Goal: Task Accomplishment & Management: Use online tool/utility

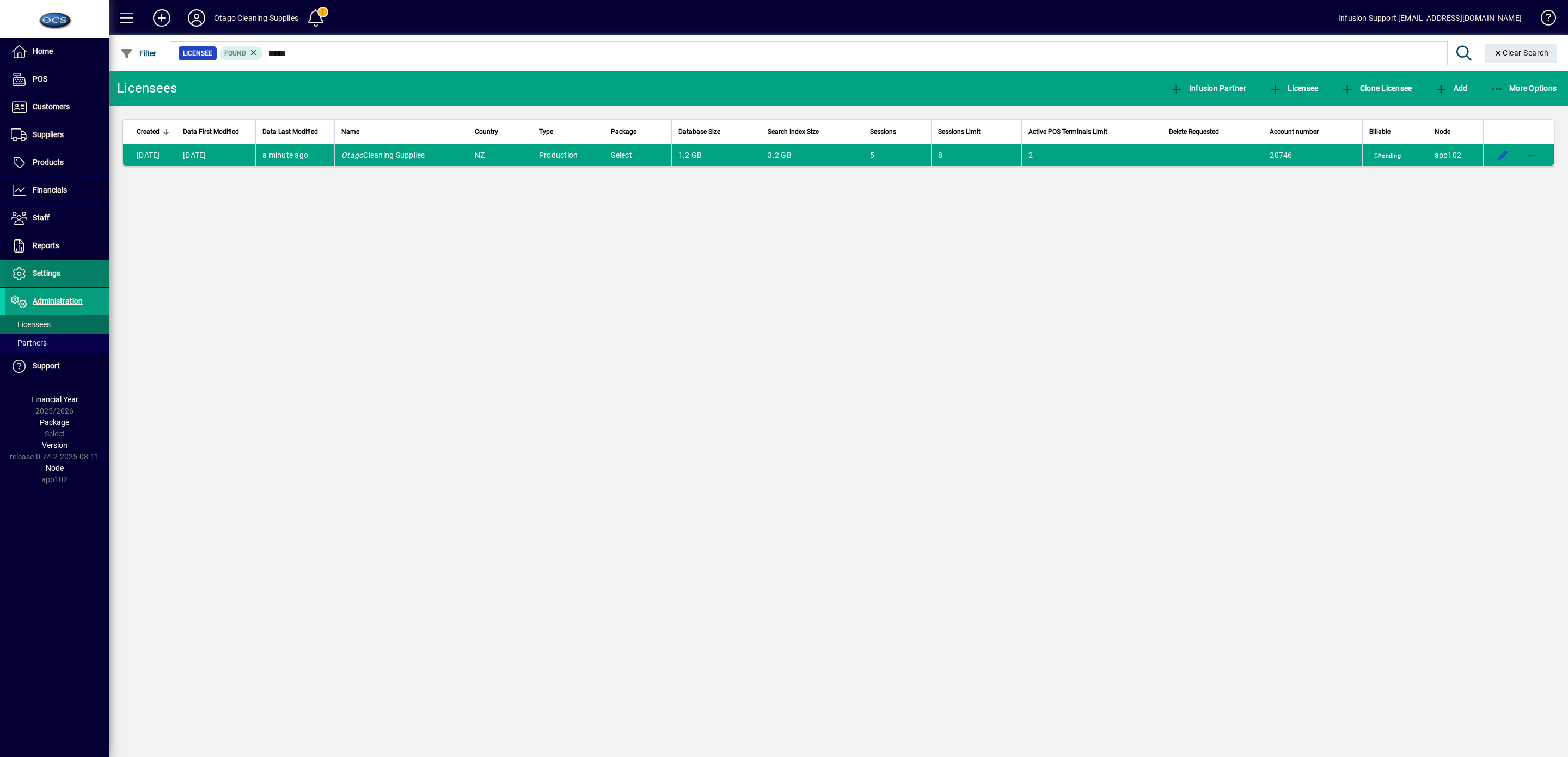
click at [47, 270] on span "Settings" at bounding box center [32, 274] width 55 height 13
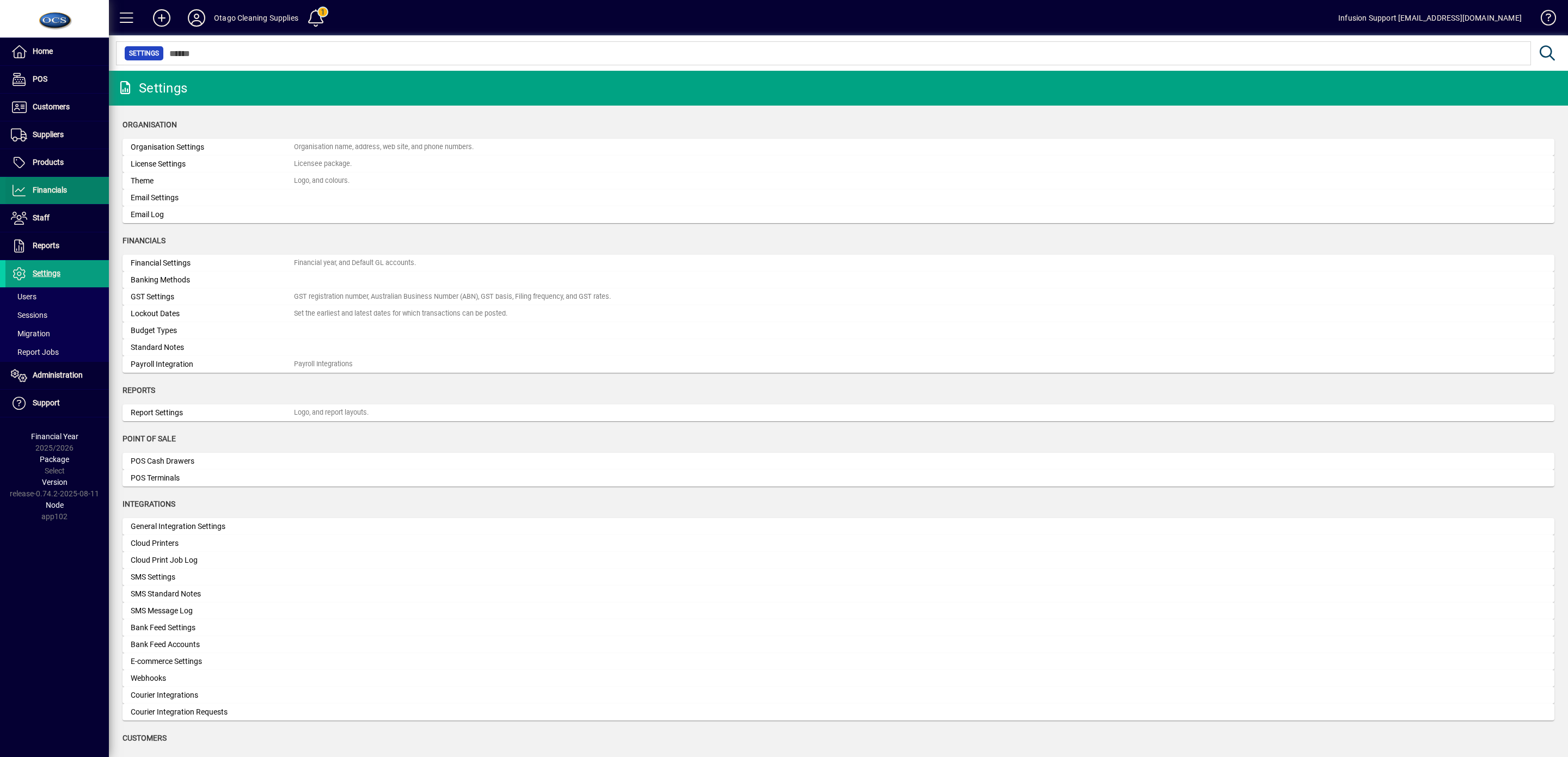
click at [58, 191] on span "Financials" at bounding box center [50, 189] width 34 height 9
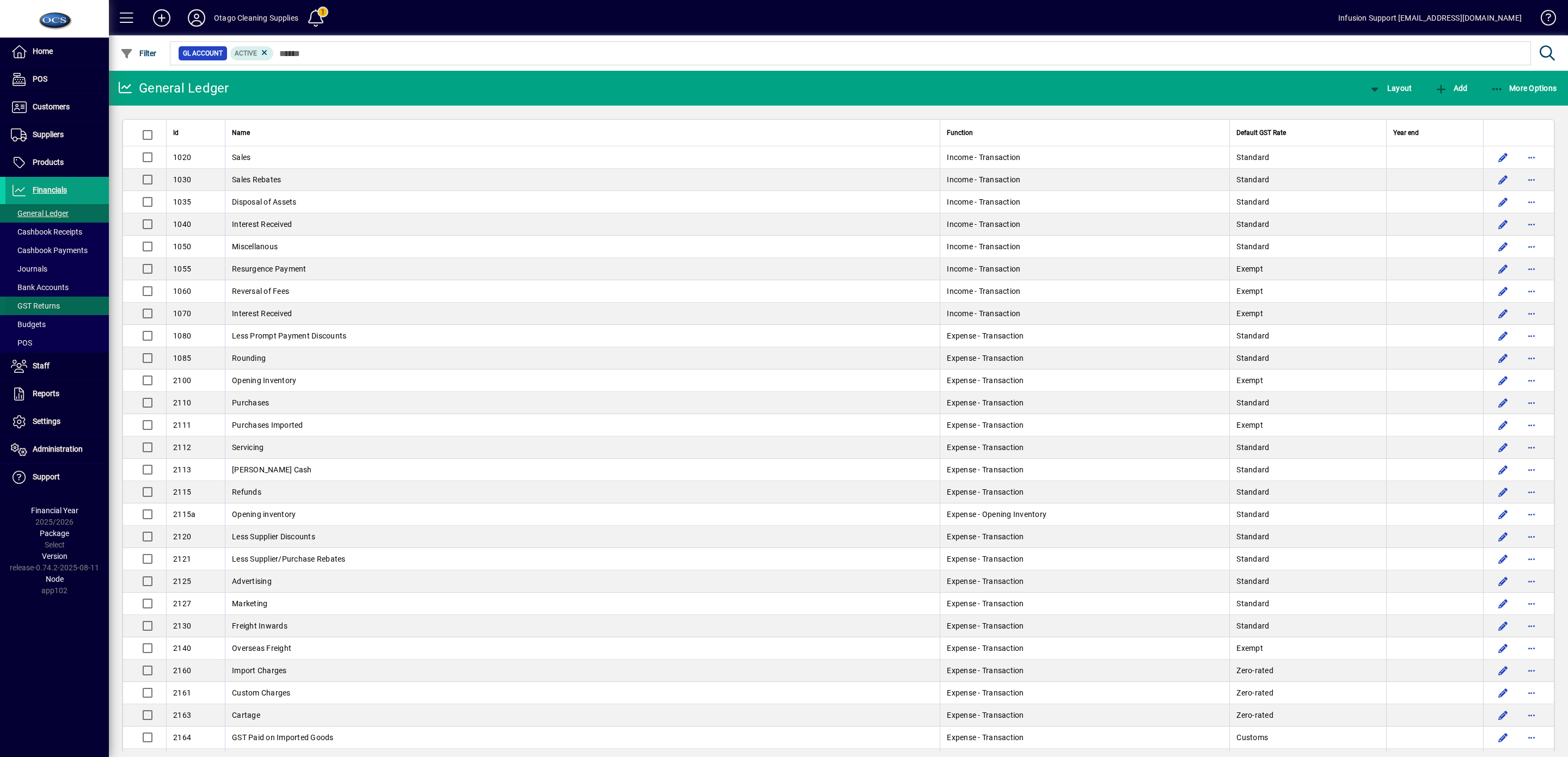
click at [49, 305] on span "GST Returns" at bounding box center [35, 305] width 49 height 9
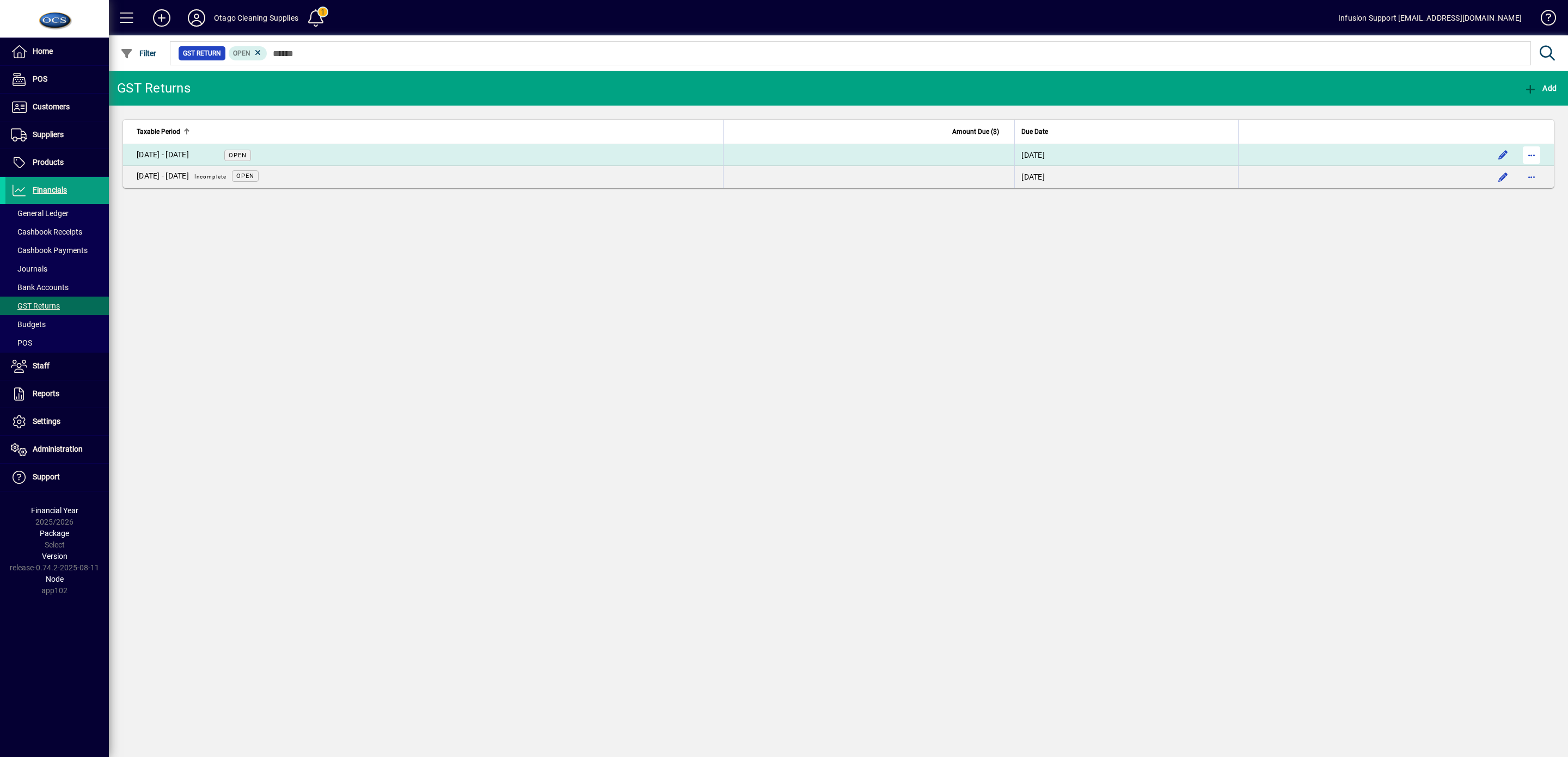
click at [1530, 154] on span "button" at bounding box center [1532, 154] width 26 height 26
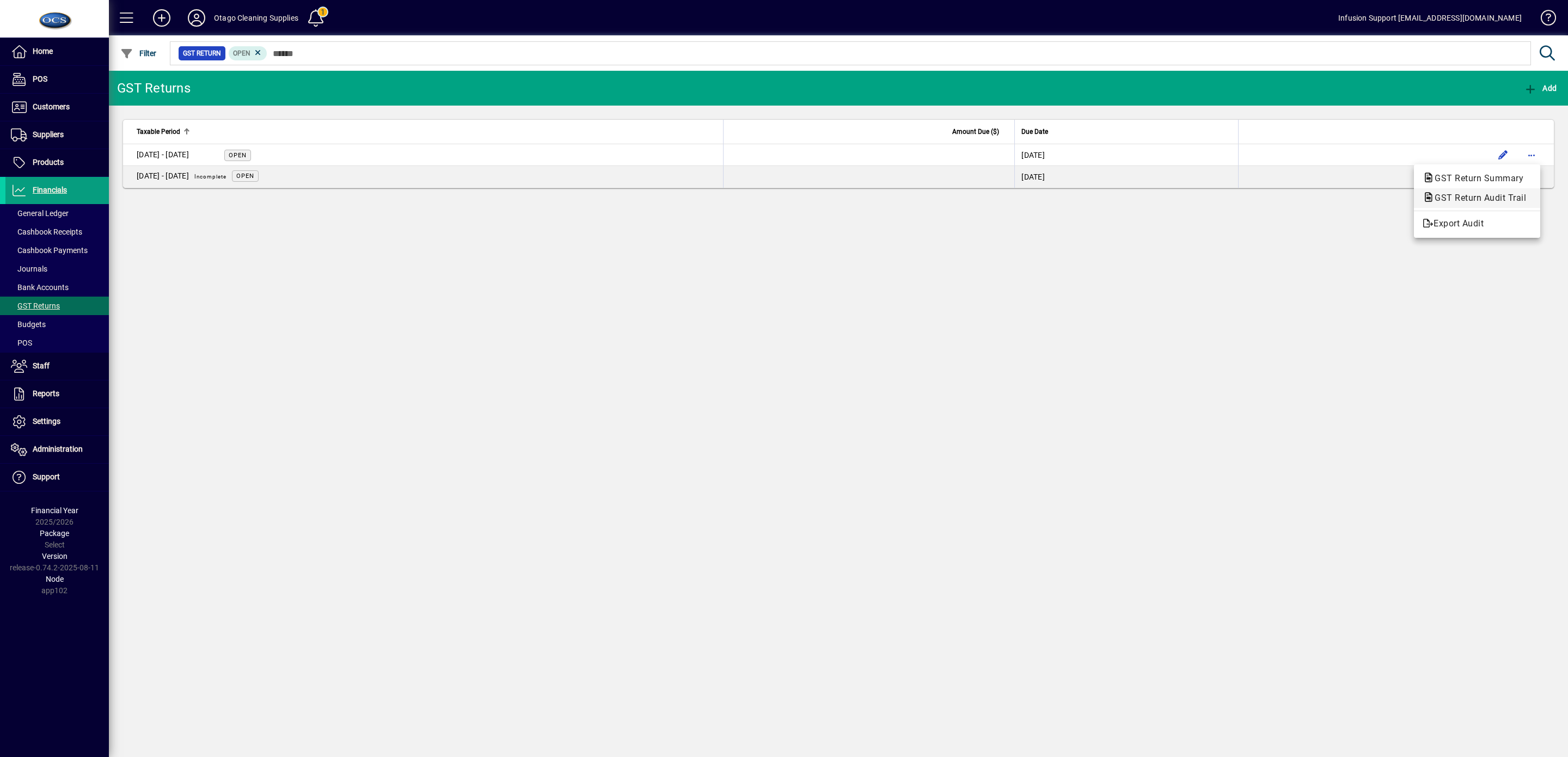
click at [1482, 199] on span "GST Return Audit Trail" at bounding box center [1477, 198] width 109 height 11
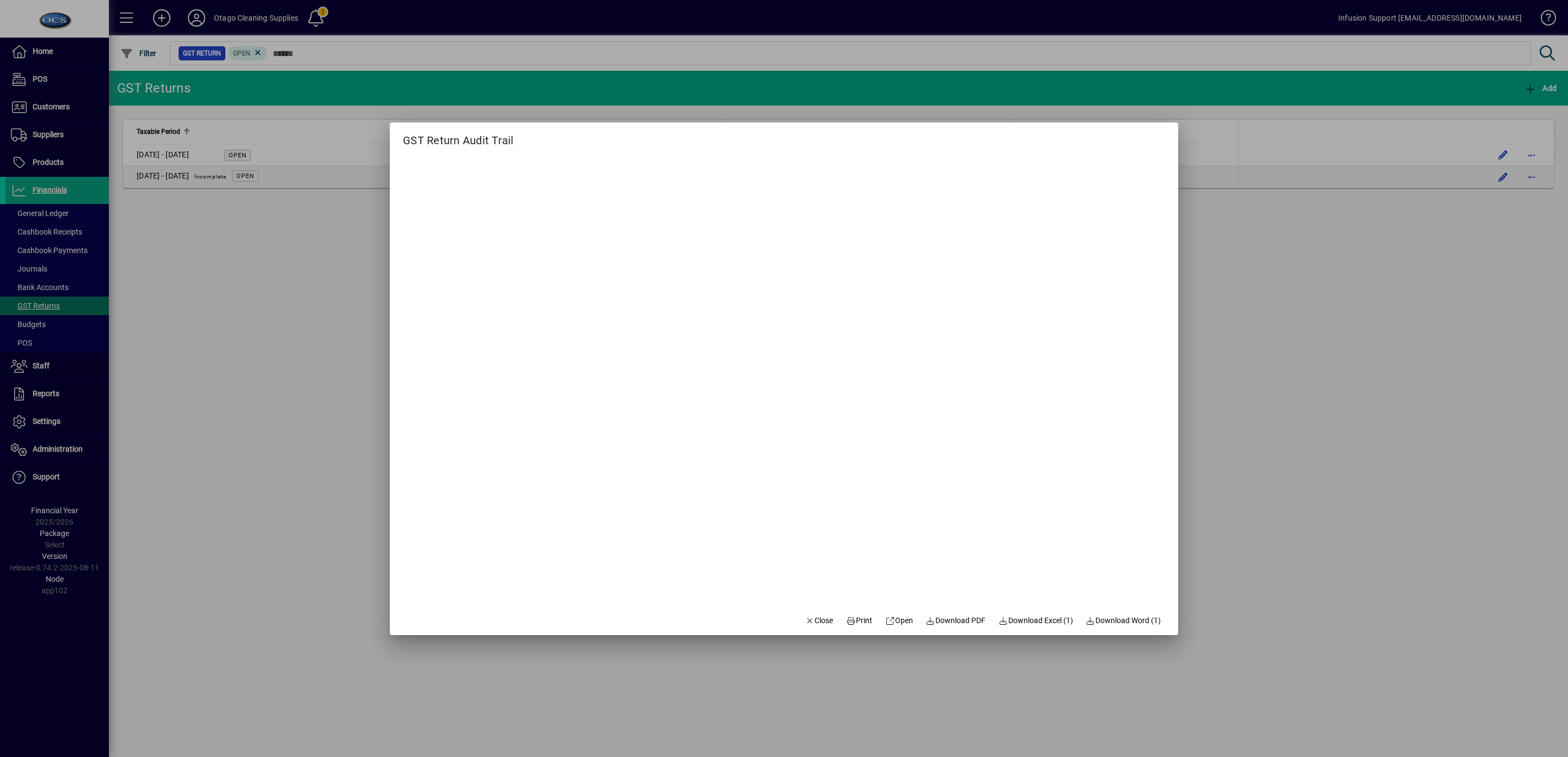
click at [234, 310] on div at bounding box center [784, 378] width 1568 height 757
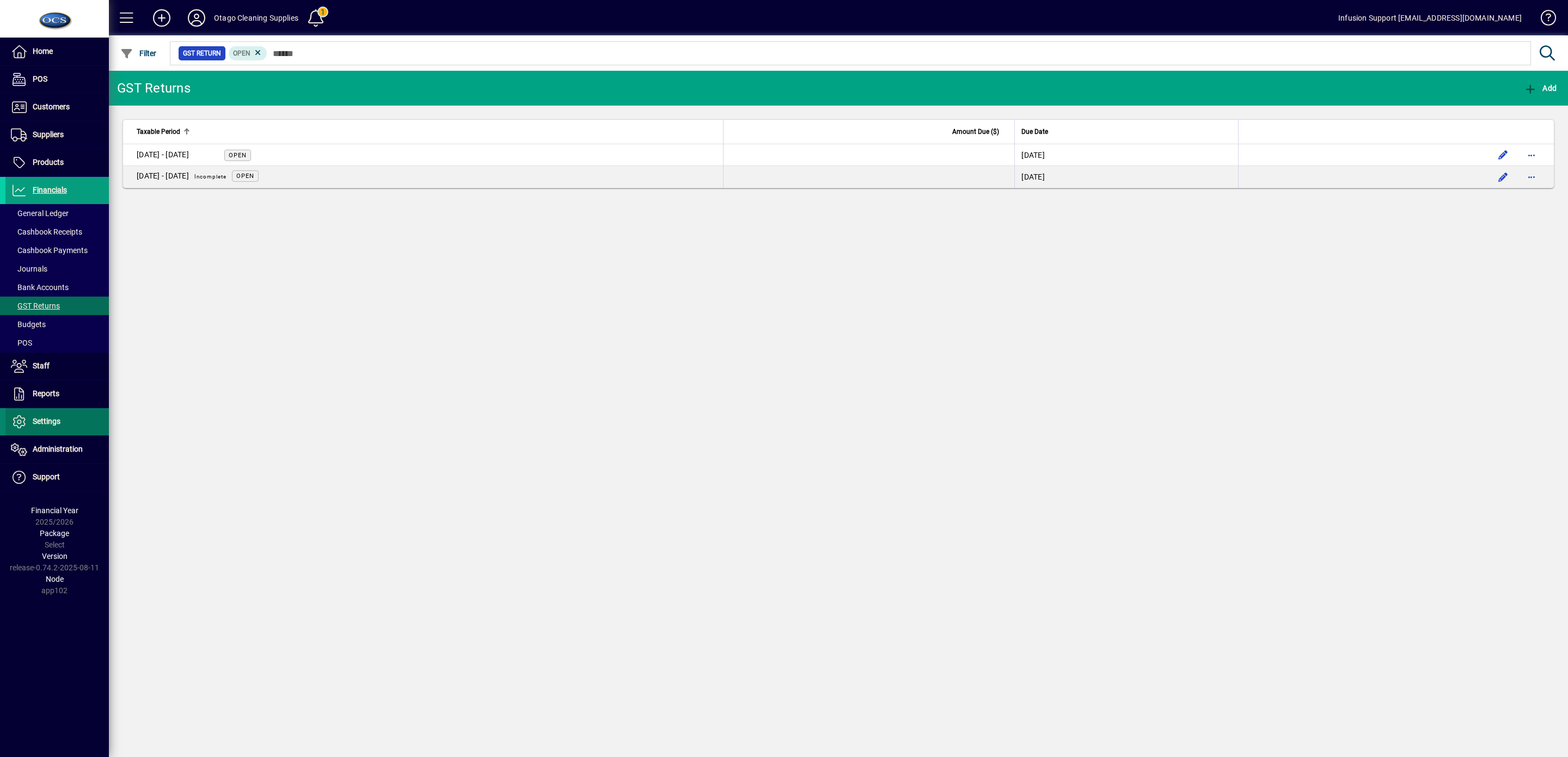
click at [55, 421] on span "Settings" at bounding box center [46, 421] width 28 height 9
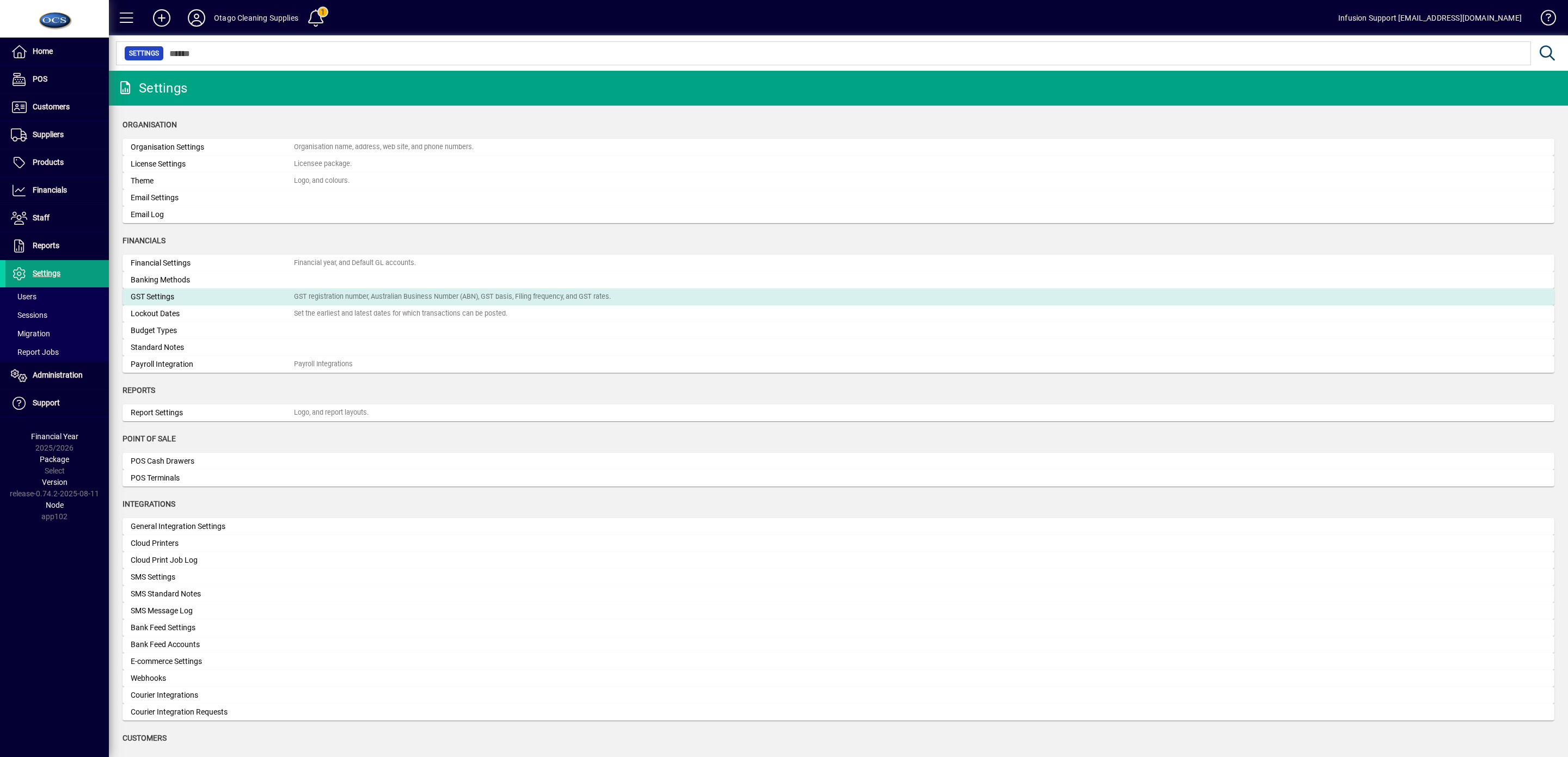
click at [237, 300] on div "GST Settings" at bounding box center [212, 297] width 164 height 11
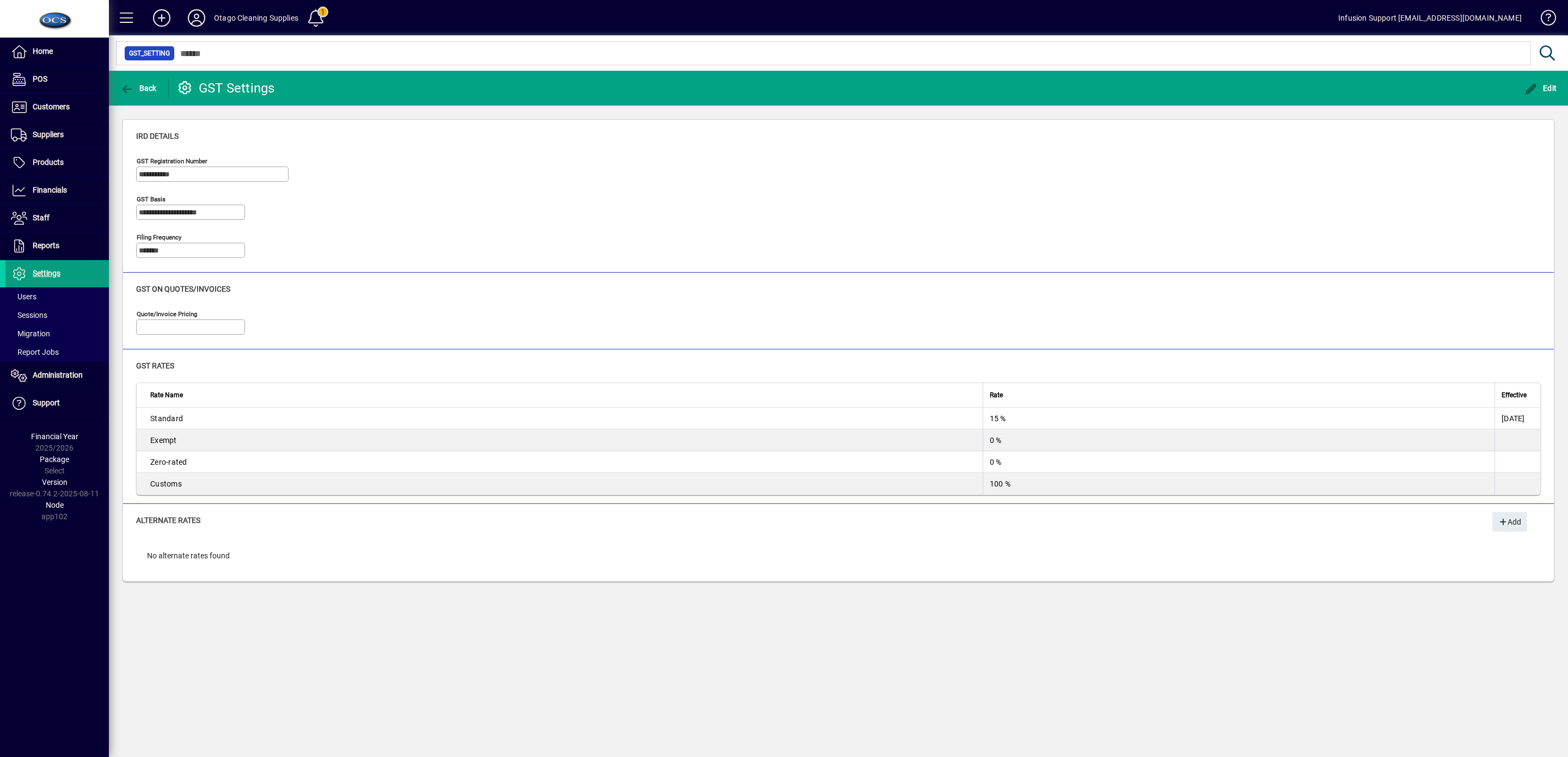
type input "**********"
click at [44, 276] on span "Settings" at bounding box center [46, 273] width 28 height 9
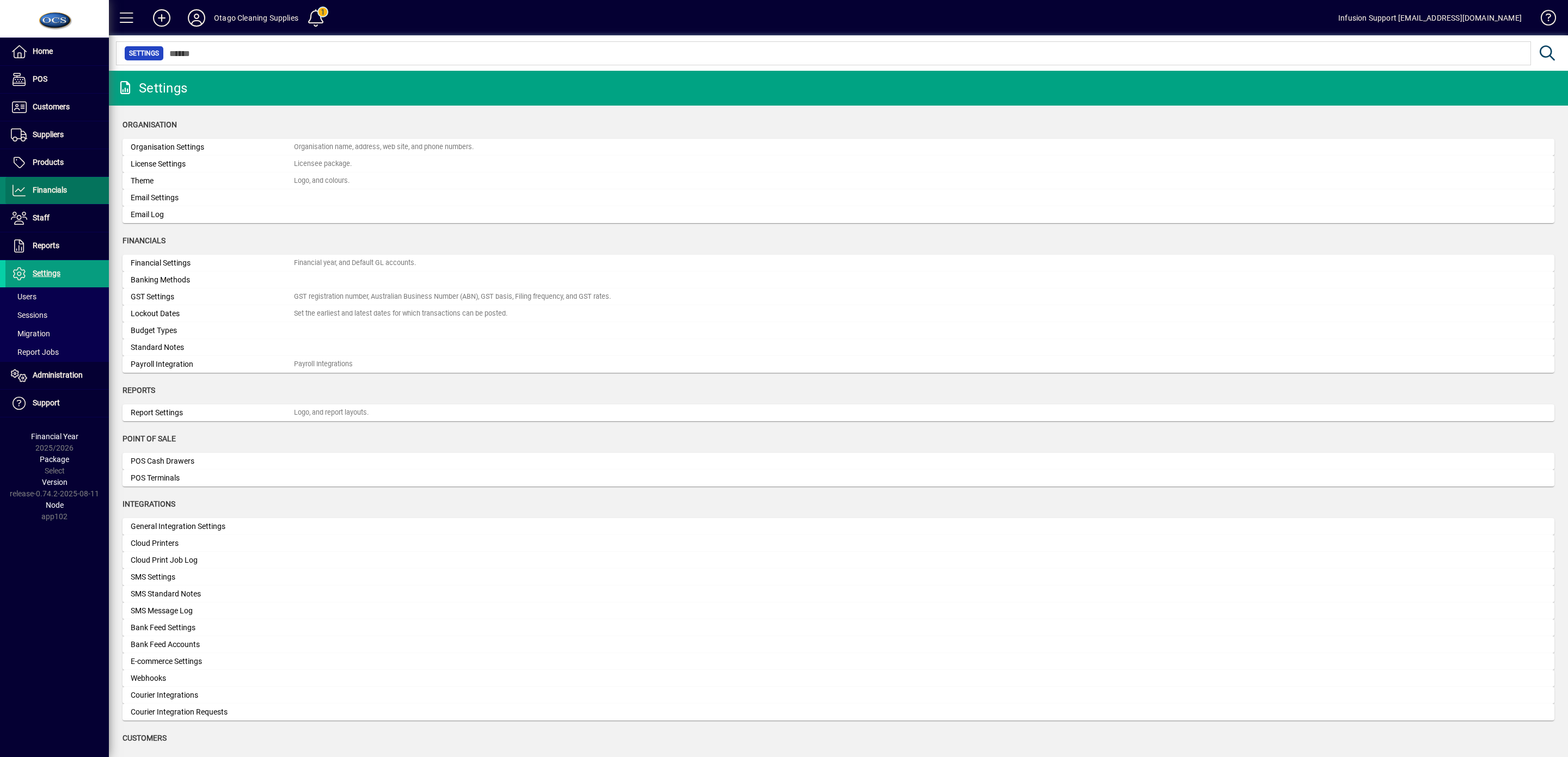
click at [60, 191] on span "Financials" at bounding box center [50, 189] width 34 height 9
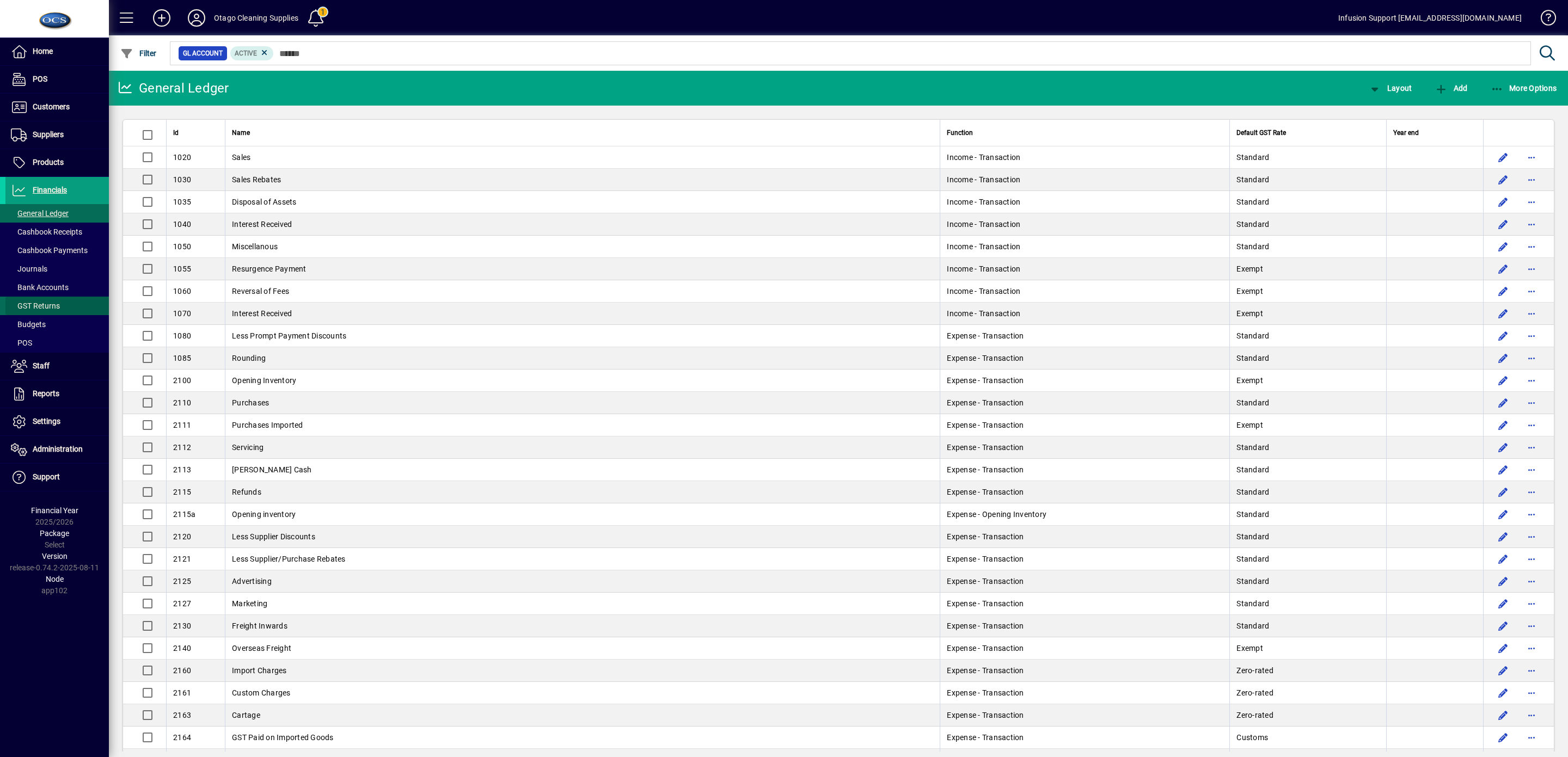
click at [60, 305] on span "GST Returns" at bounding box center [35, 305] width 49 height 9
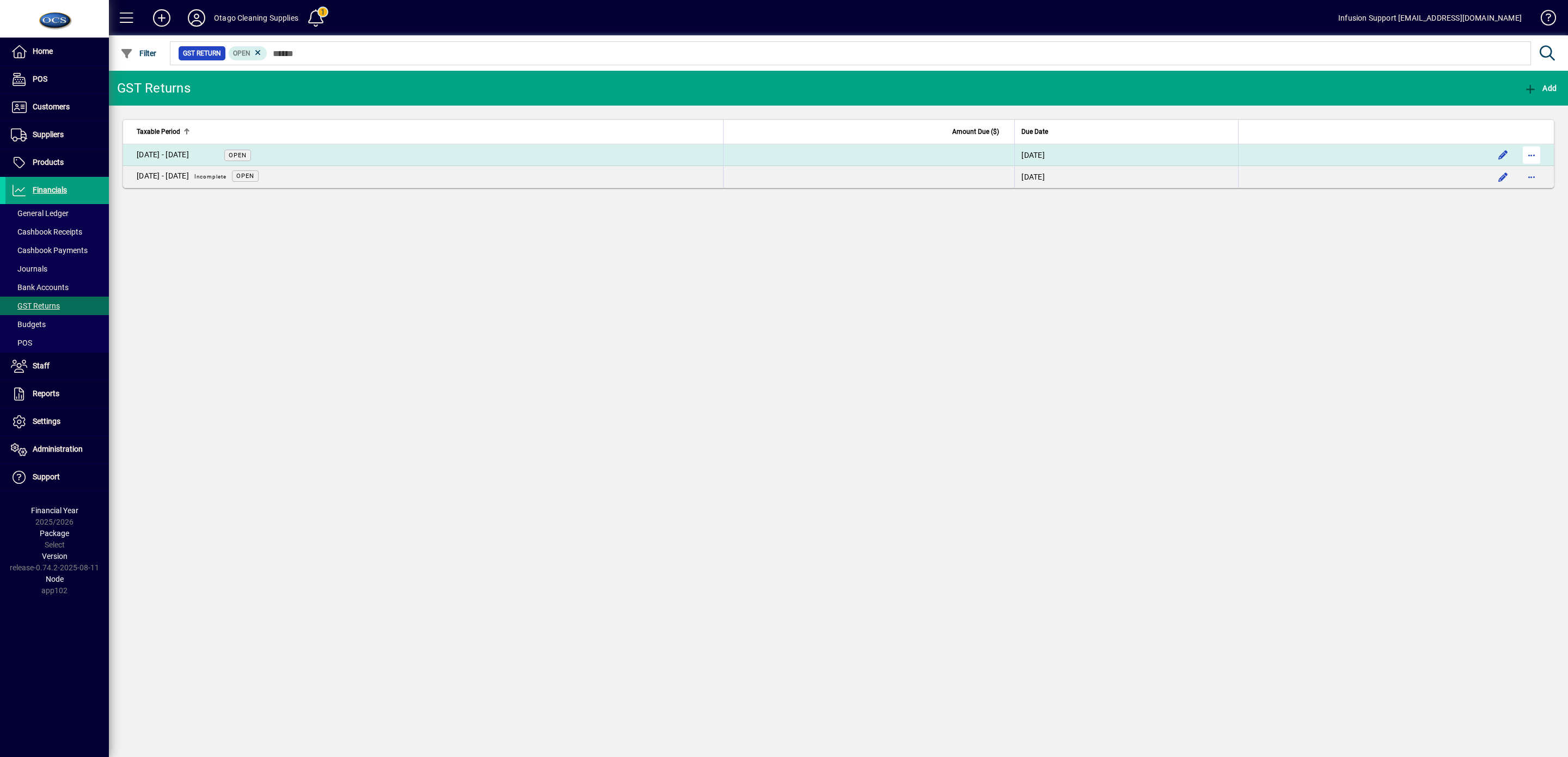
click at [1537, 158] on span "button" at bounding box center [1532, 154] width 26 height 26
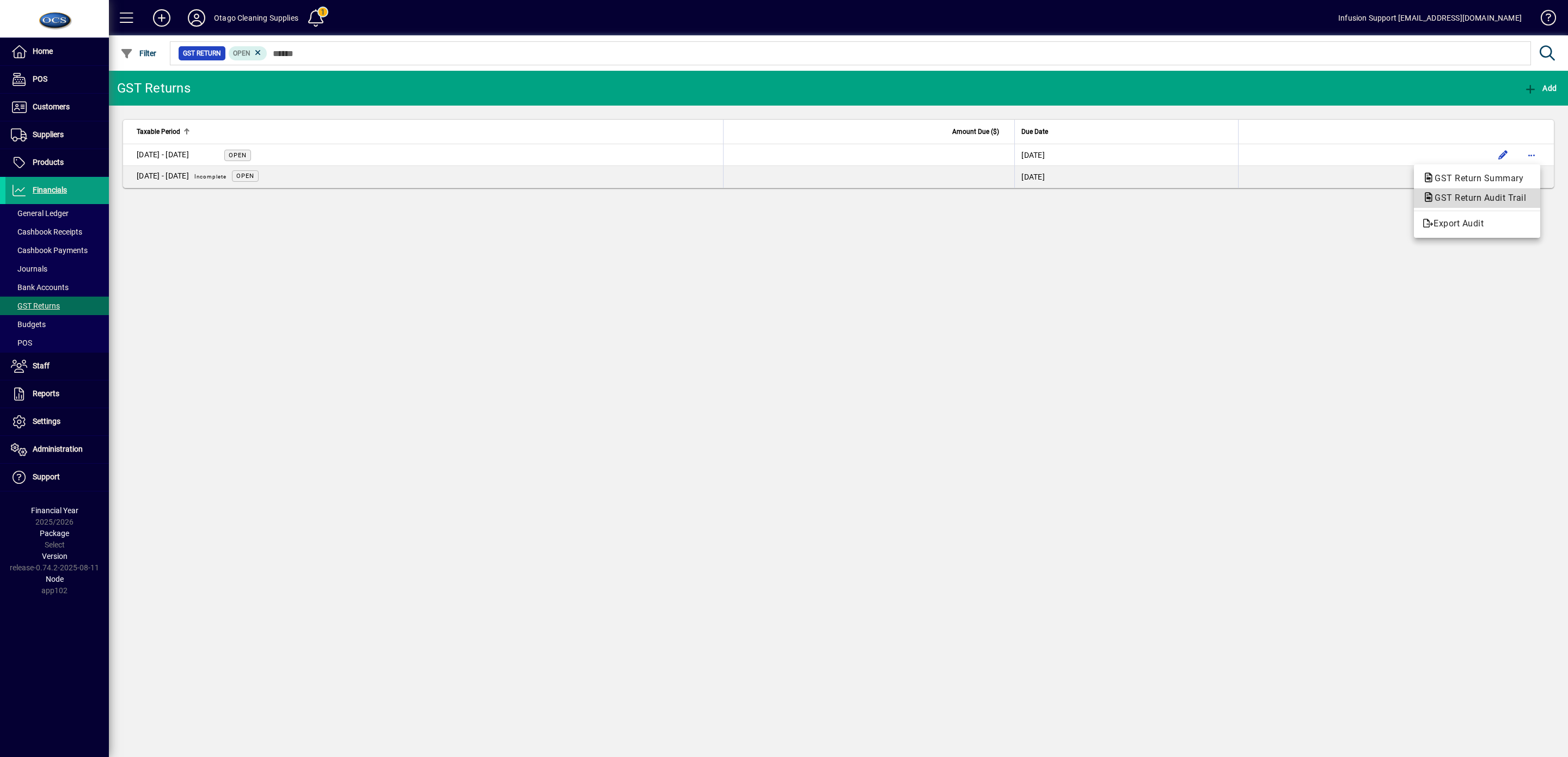
click at [1477, 194] on span "GST Return Audit Trail" at bounding box center [1477, 198] width 109 height 11
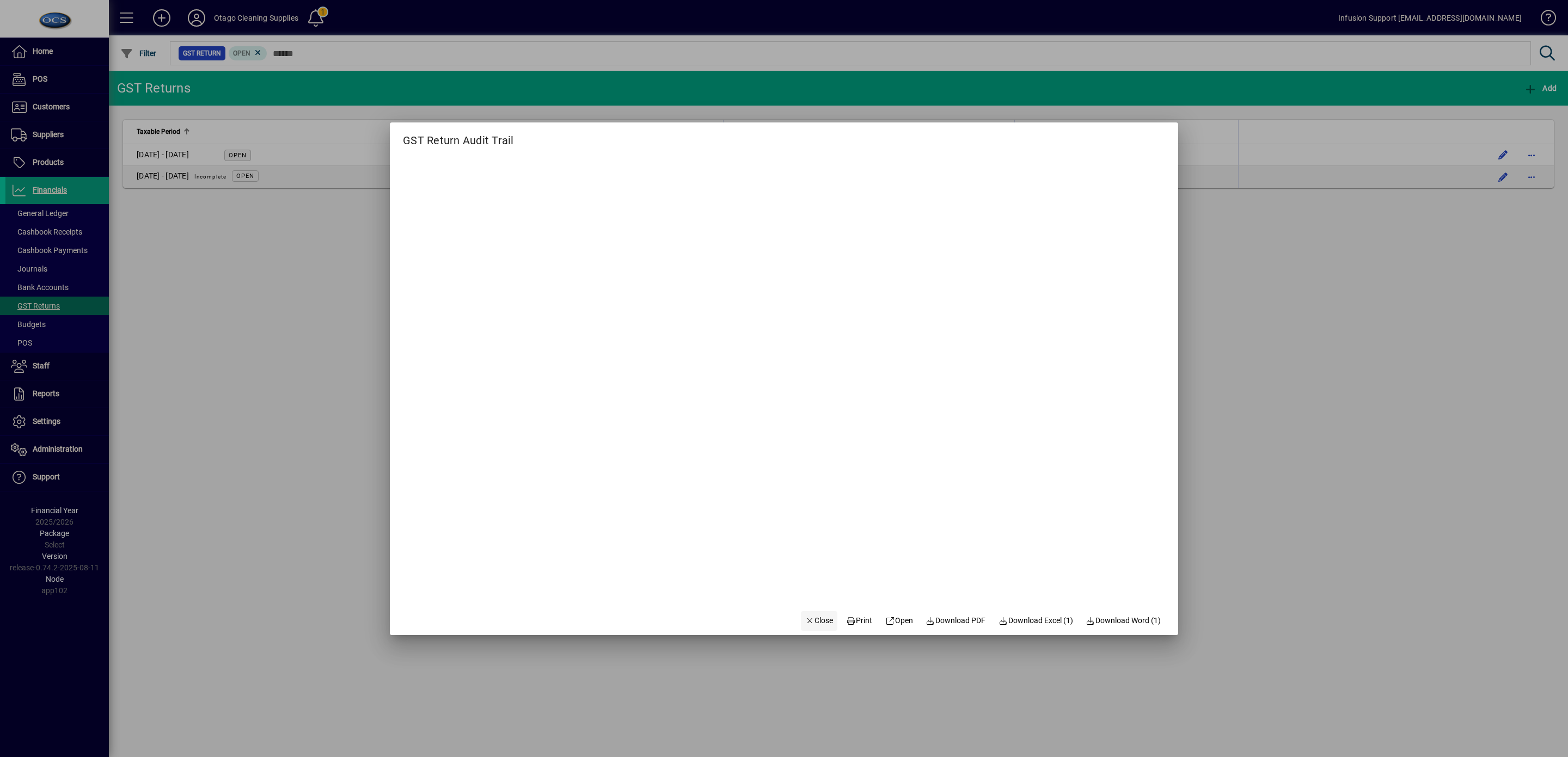
click at [810, 625] on span "Close" at bounding box center [819, 621] width 28 height 11
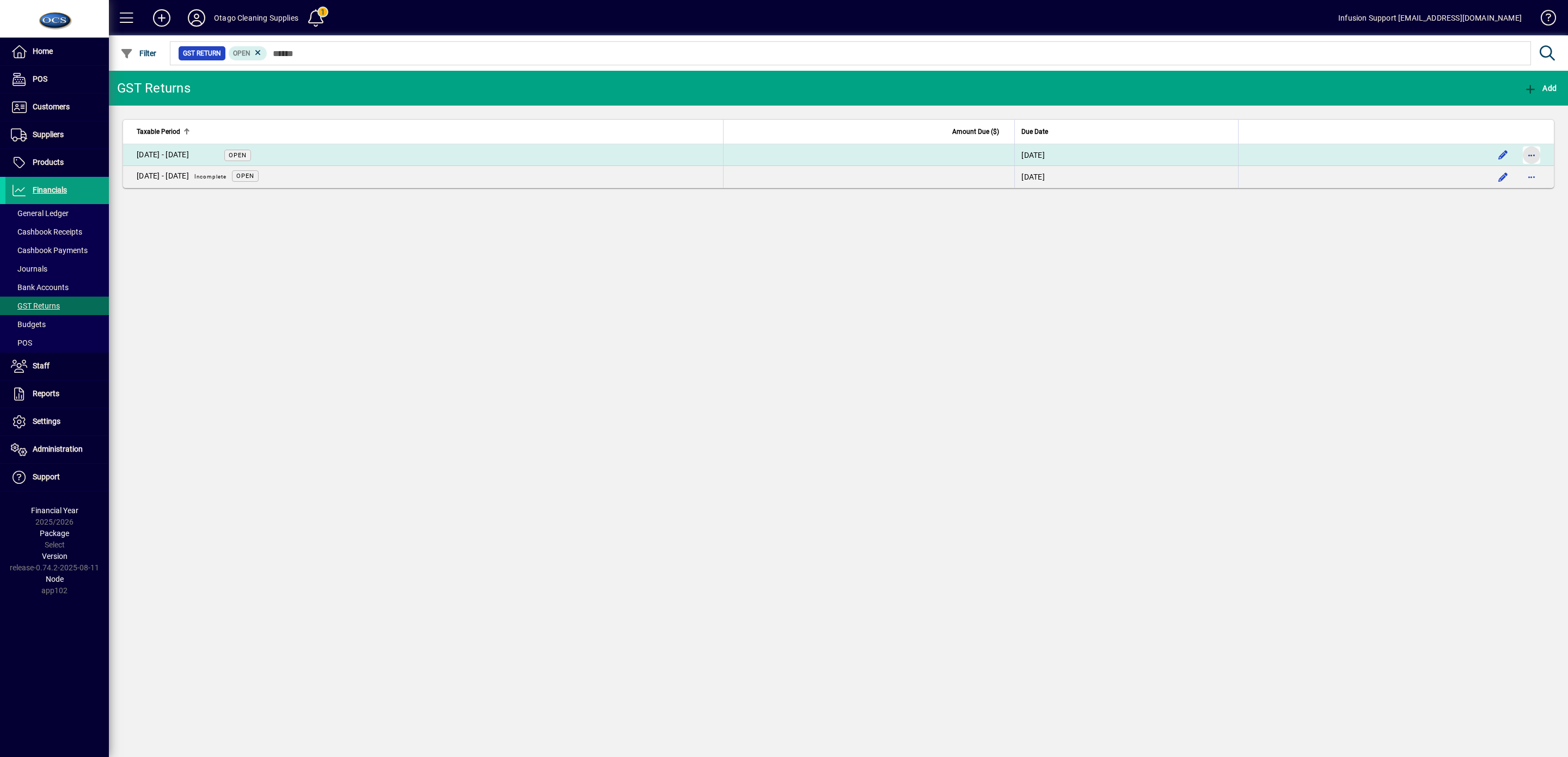
click at [1527, 160] on span "button" at bounding box center [1532, 154] width 26 height 26
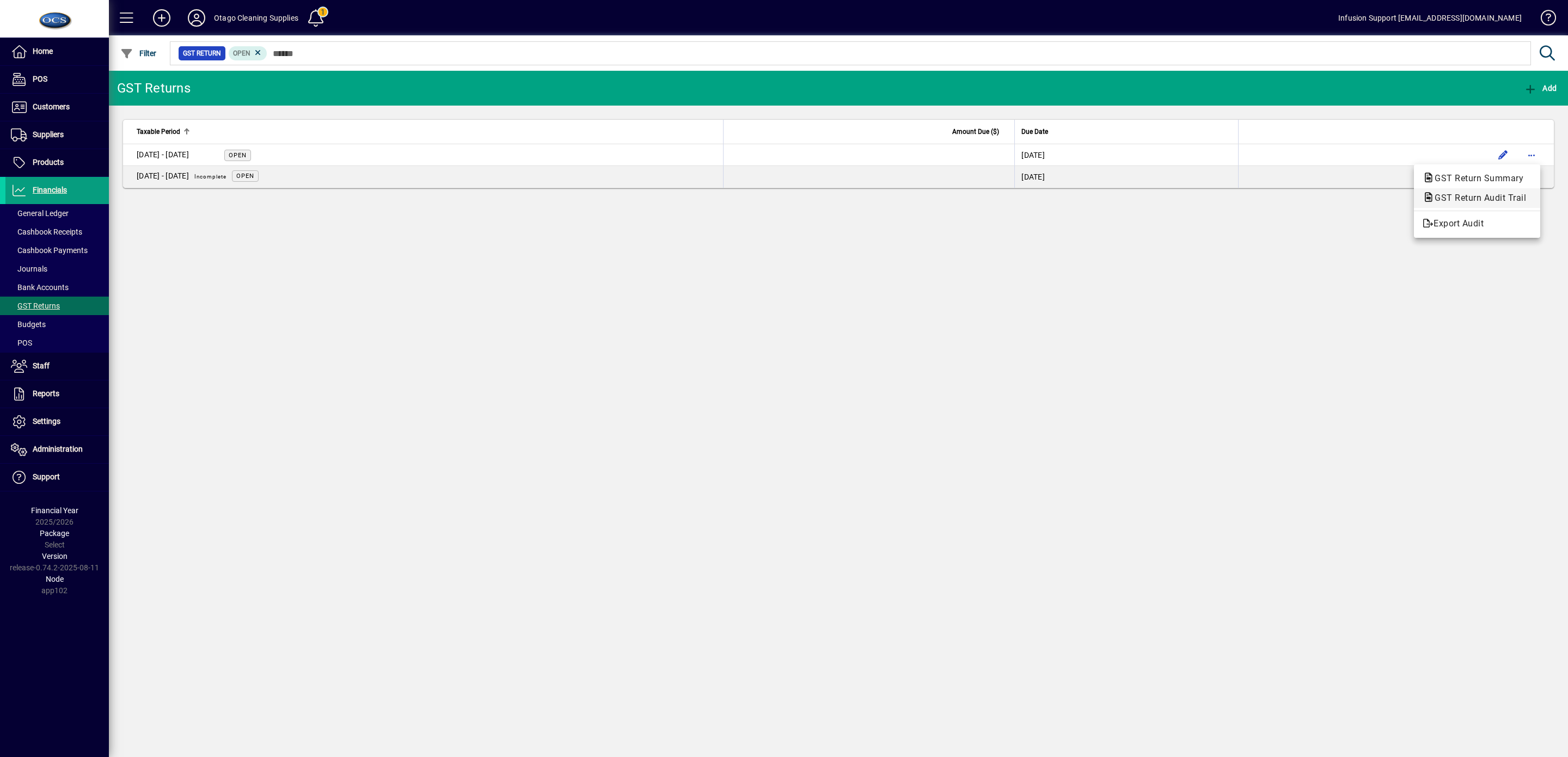
click at [1467, 197] on span "GST Return Audit Trail" at bounding box center [1477, 198] width 109 height 11
